Goal: Check status: Check status

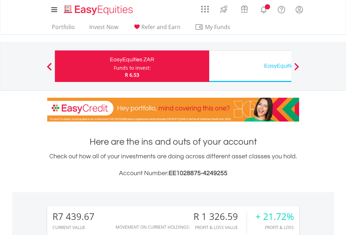
scroll to position [67, 110]
click at [114, 66] on div "Funds to invest:" at bounding box center [132, 67] width 37 height 7
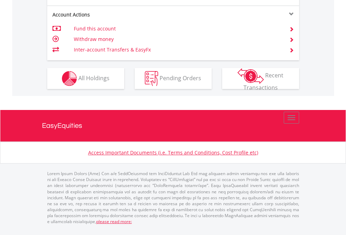
scroll to position [670, 0]
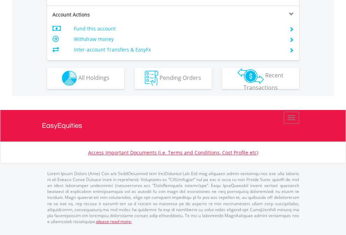
scroll to position [654, 0]
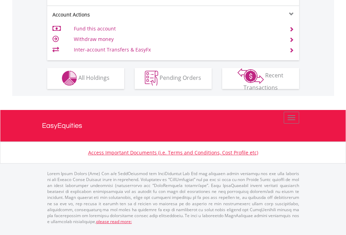
scroll to position [654, 0]
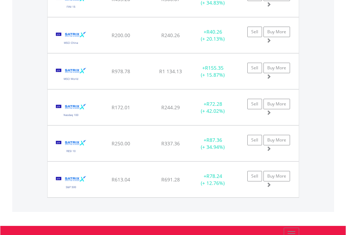
scroll to position [67, 110]
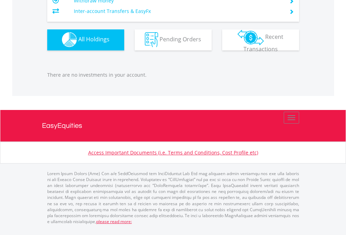
scroll to position [67, 110]
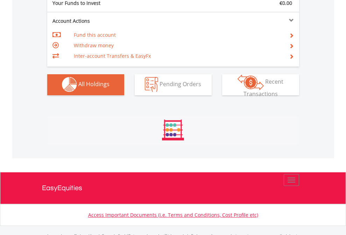
scroll to position [692, 0]
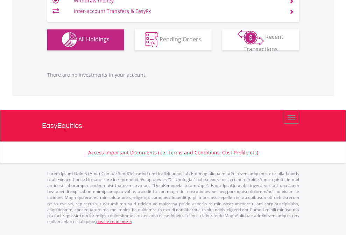
scroll to position [67, 110]
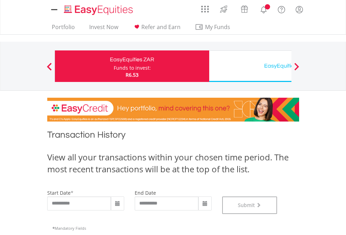
scroll to position [283, 0]
click at [250, 66] on div "EasyEquities USD" at bounding box center [286, 66] width 146 height 10
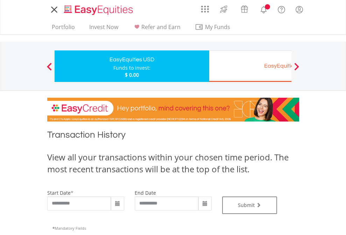
type input "**********"
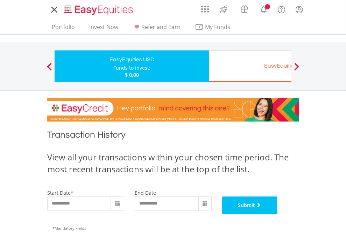
click at [277, 214] on button "Submit" at bounding box center [249, 204] width 55 height 17
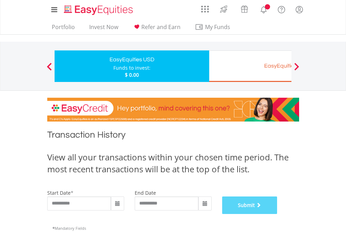
scroll to position [283, 0]
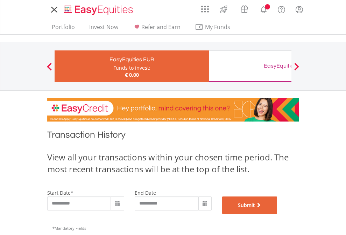
click at [277, 214] on button "Submit" at bounding box center [249, 204] width 55 height 17
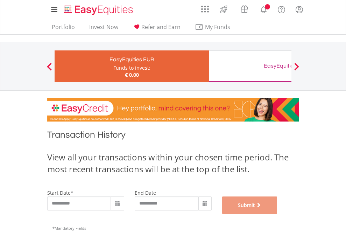
scroll to position [283, 0]
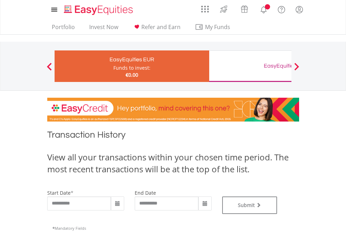
click at [250, 66] on div "EasyEquities GBP" at bounding box center [286, 66] width 146 height 10
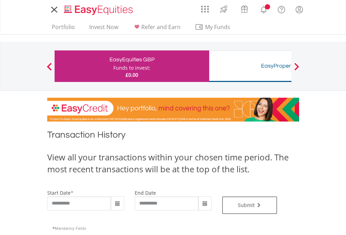
type input "**********"
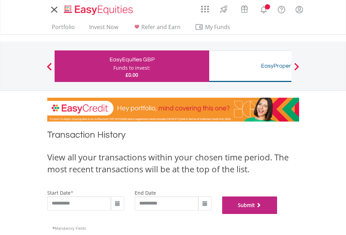
click at [277, 214] on button "Submit" at bounding box center [249, 204] width 55 height 17
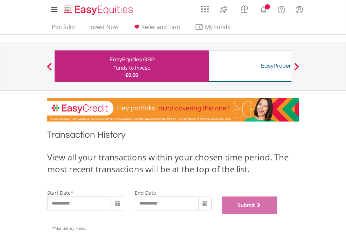
scroll to position [283, 0]
